Goal: Transaction & Acquisition: Purchase product/service

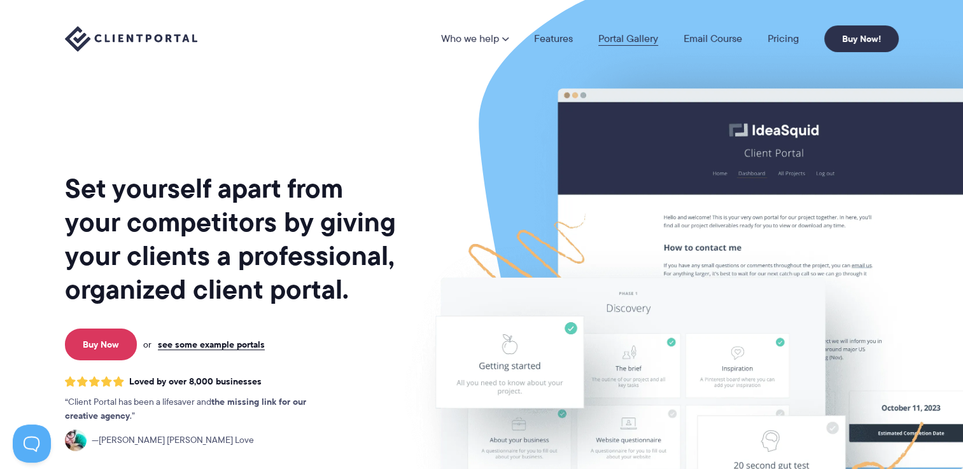
click at [636, 42] on link "Portal Gallery" at bounding box center [628, 39] width 60 height 10
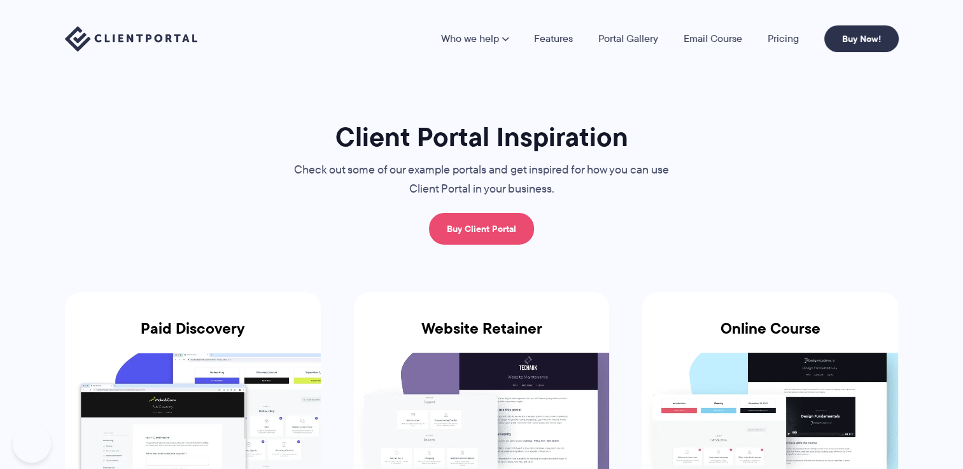
click at [459, 235] on link "Buy Client Portal" at bounding box center [481, 229] width 105 height 32
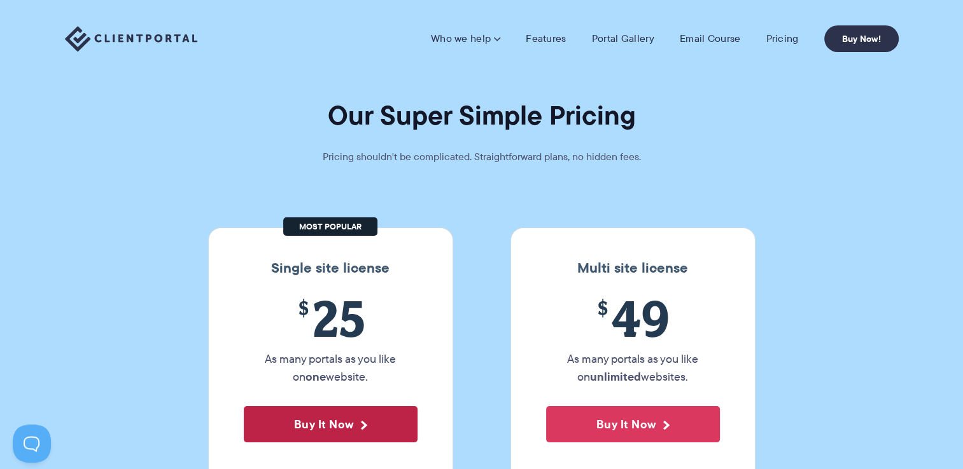
click at [325, 420] on button "Buy It Now" at bounding box center [331, 425] width 174 height 36
